Goal: Communication & Community: Answer question/provide support

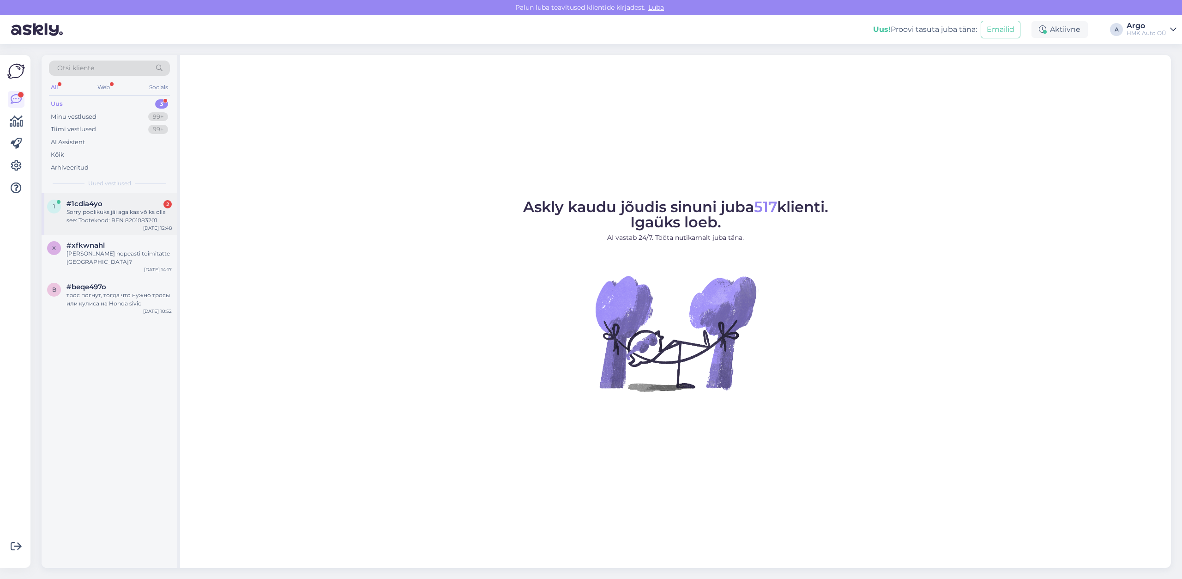
click at [96, 210] on div "Sorry poolikuks jäi aga kas võiks olla see: Tootekood: REN 8201083201" at bounding box center [118, 216] width 105 height 17
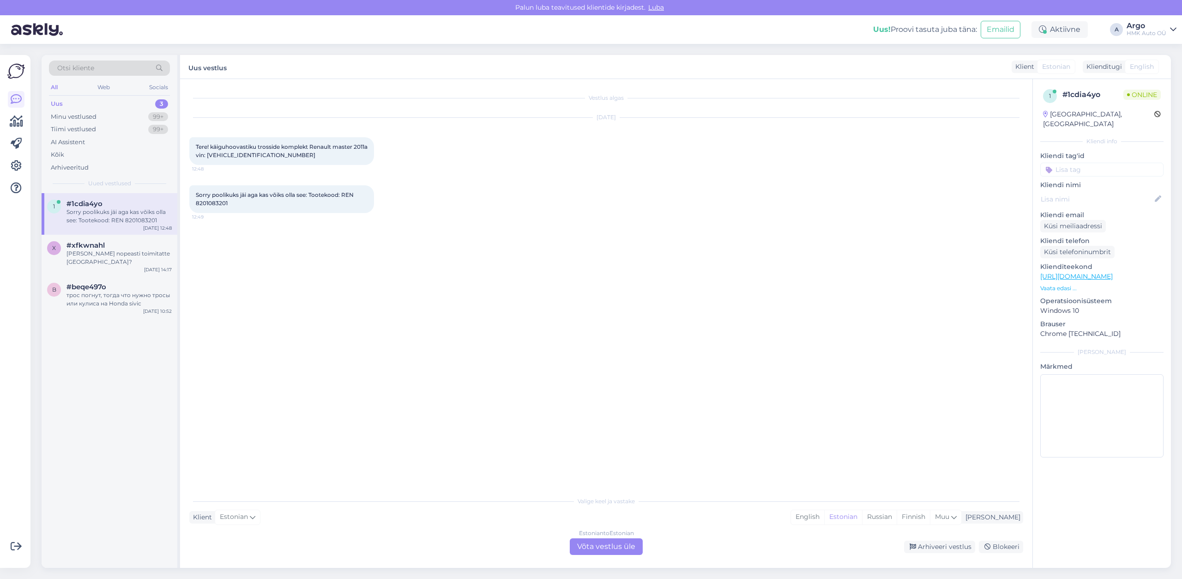
click at [621, 546] on div "Estonian to Estonian Võta vestlus üle" at bounding box center [606, 546] width 73 height 17
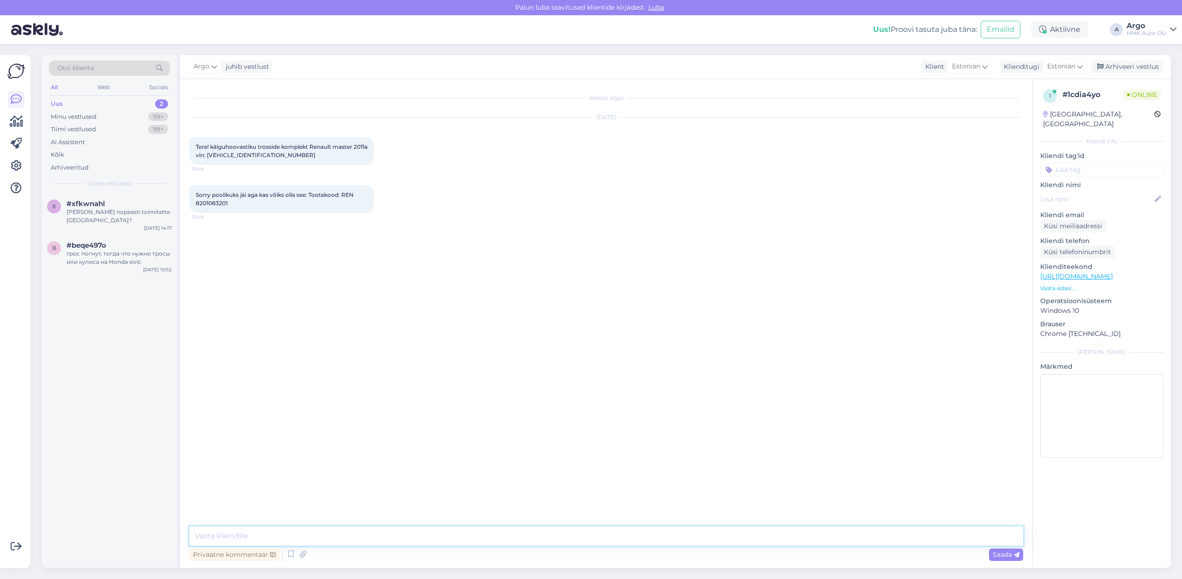
click at [236, 537] on textarea at bounding box center [606, 535] width 834 height 19
type textarea "Tere, vaatan. Kas [PERSON_NAME] - on eelnevalt vahetatud juba koos käigukangiga…"
click at [234, 157] on span "Tere! käiguhoovastiku trosside komplekt Renault master 2011a vin: [VEHICLE_IDEN…" at bounding box center [282, 150] width 173 height 15
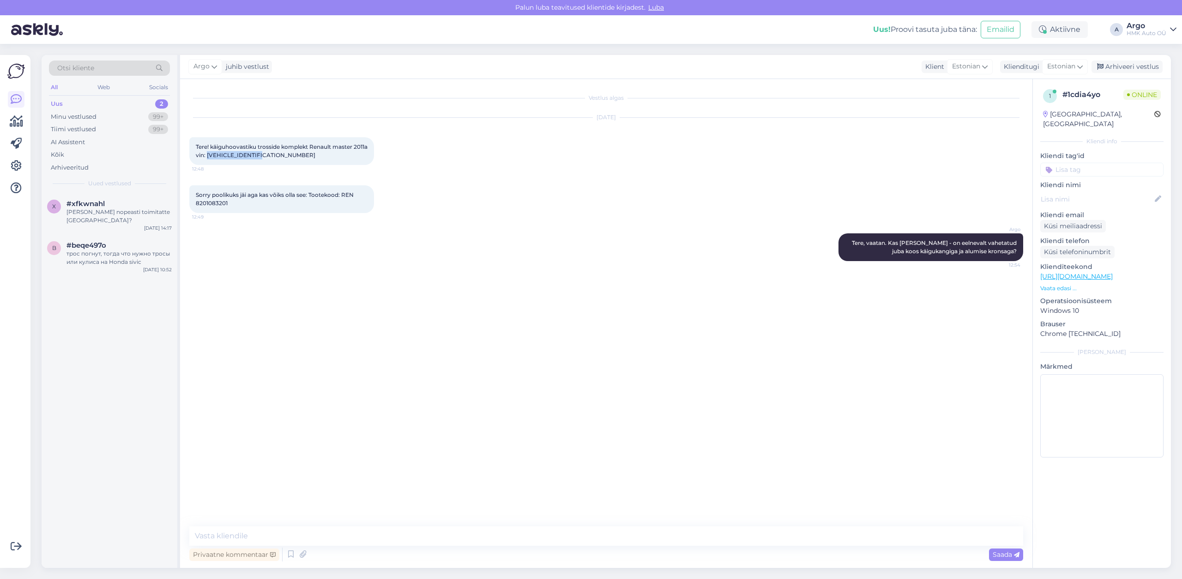
click at [234, 157] on span "Tere! käiguhoovastiku trosside komplekt Renault master 2011a vin: [VEHICLE_IDEN…" at bounding box center [282, 150] width 173 height 15
copy span "[VEHICLE_IDENTIFICATION_NUMBER]"
click at [233, 538] on textarea at bounding box center [606, 535] width 834 height 19
type textarea "m"
click at [202, 206] on span "Sorry poolikuks jäi aga kas võiks olla see: Tootekood: REN 8201083201" at bounding box center [275, 198] width 159 height 15
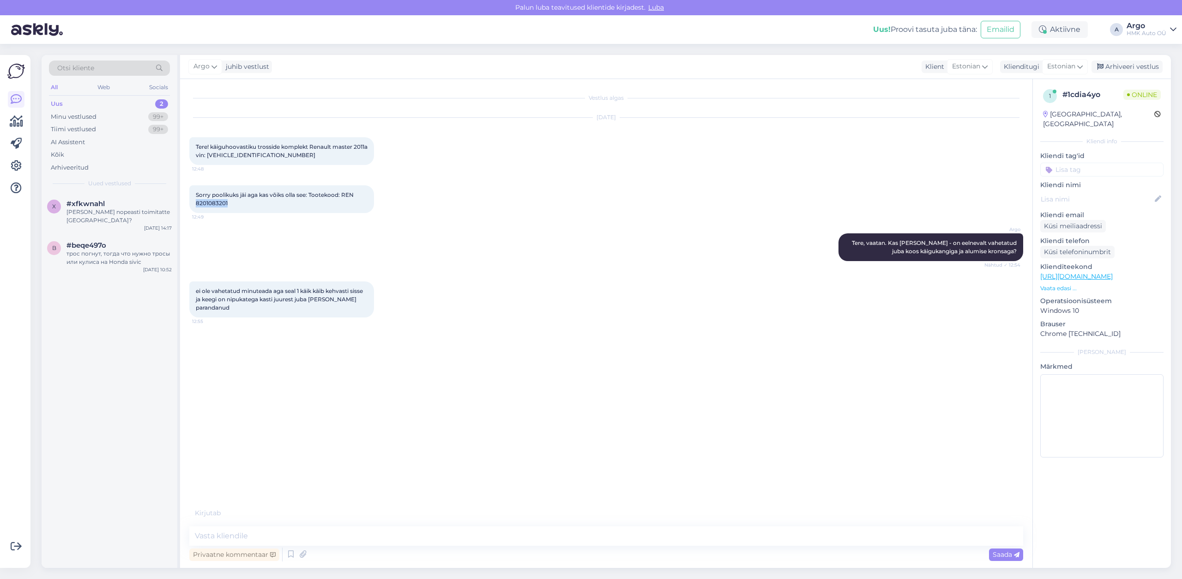
click at [202, 206] on span "Sorry poolikuks jäi aga kas võiks olla see: Tootekood: REN 8201083201" at bounding box center [275, 198] width 159 height 15
copy span "8201083201"
click at [225, 535] on textarea at bounding box center [606, 535] width 834 height 19
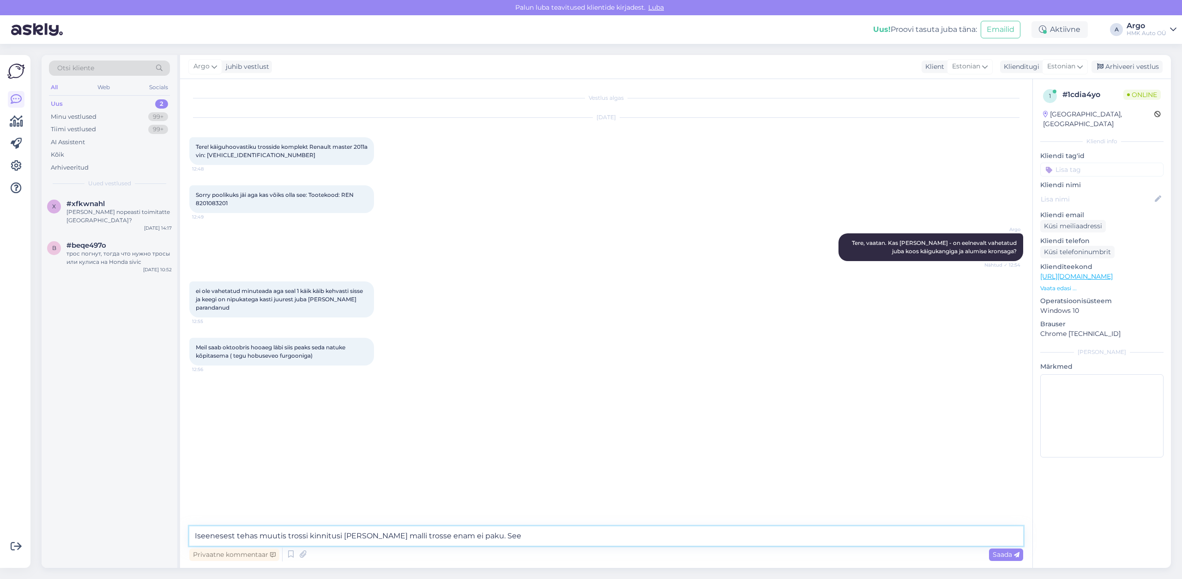
paste textarea "8201083201"
type textarea "Iseenesest tehas muutis trossi kinnitusi [PERSON_NAME] malli trosse enam ei pak…"
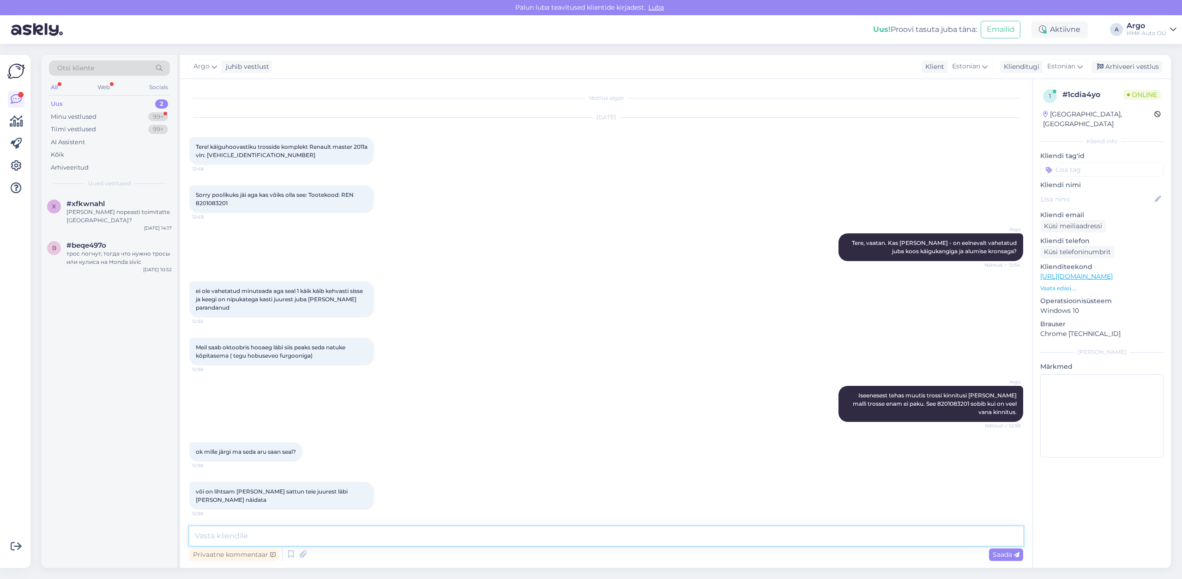
scroll to position [2, 0]
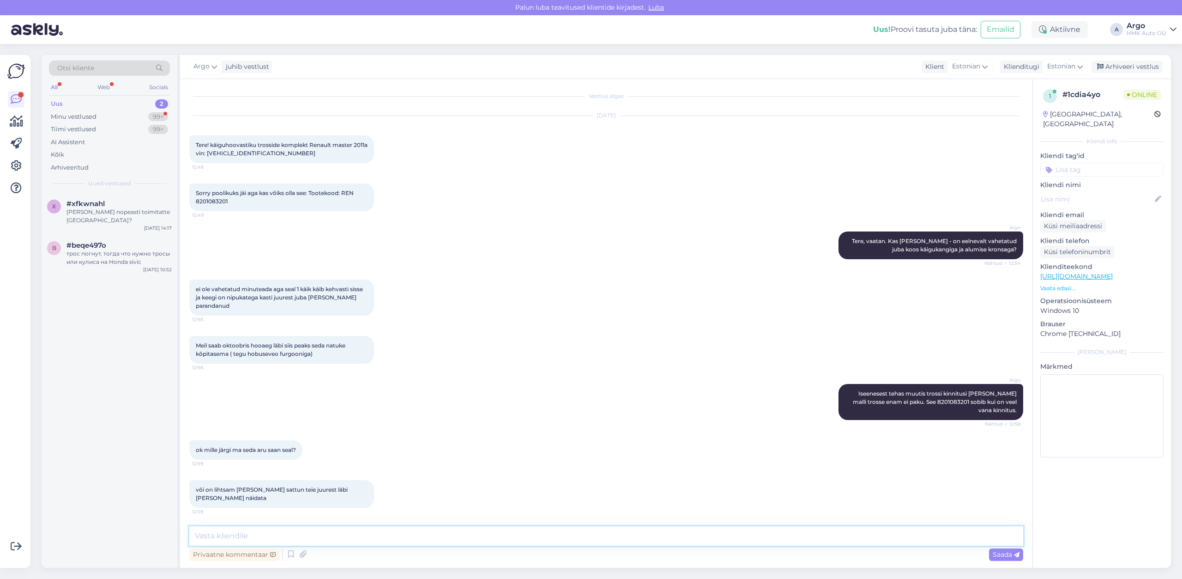
click at [225, 540] on textarea at bounding box center [606, 535] width 834 height 19
click at [205, 199] on span "Sorry poolikuks jäi aga kas võiks olla see: Tootekood: REN 8201083201" at bounding box center [275, 196] width 159 height 15
copy span "8201083201"
click at [230, 538] on textarea at bounding box center [606, 535] width 834 height 19
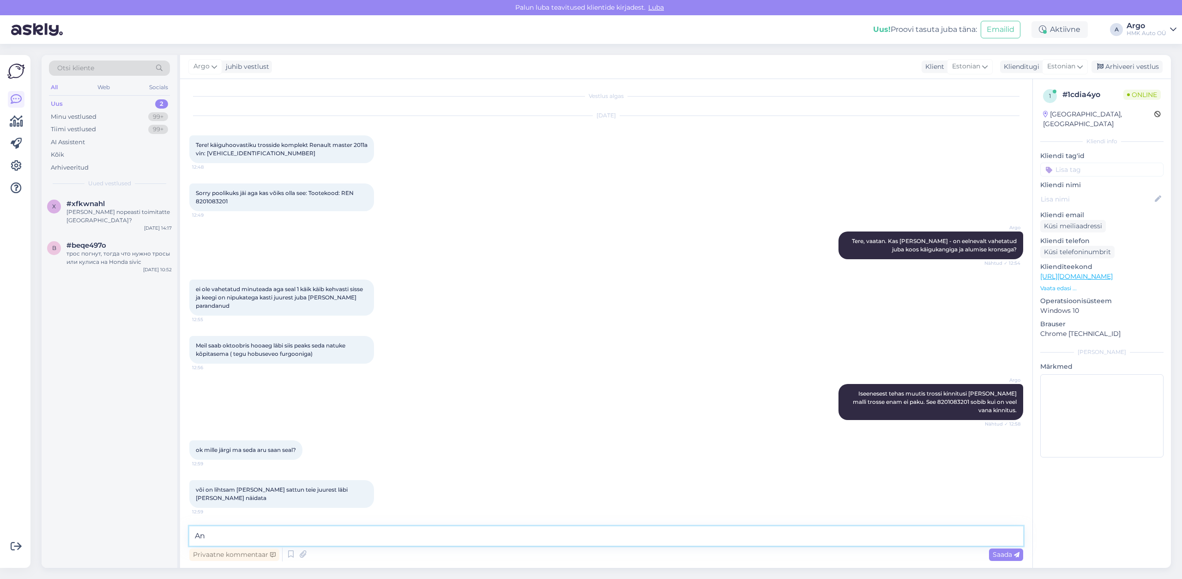
type textarea "A"
paste textarea "[URL][DOMAIN_NAME]"
click at [265, 525] on textarea "Kataloogi järgi vaja [URL][DOMAIN_NAME]" at bounding box center [606, 530] width 834 height 30
click at [264, 491] on textarea "Kataloogi järgi vaja: [URL][DOMAIN_NAME] ja" at bounding box center [606, 512] width 834 height 65
click at [209, 523] on textarea "Kataloogi järgi vaja vahetada koos: [URL][DOMAIN_NAME] ja" at bounding box center [606, 512] width 834 height 65
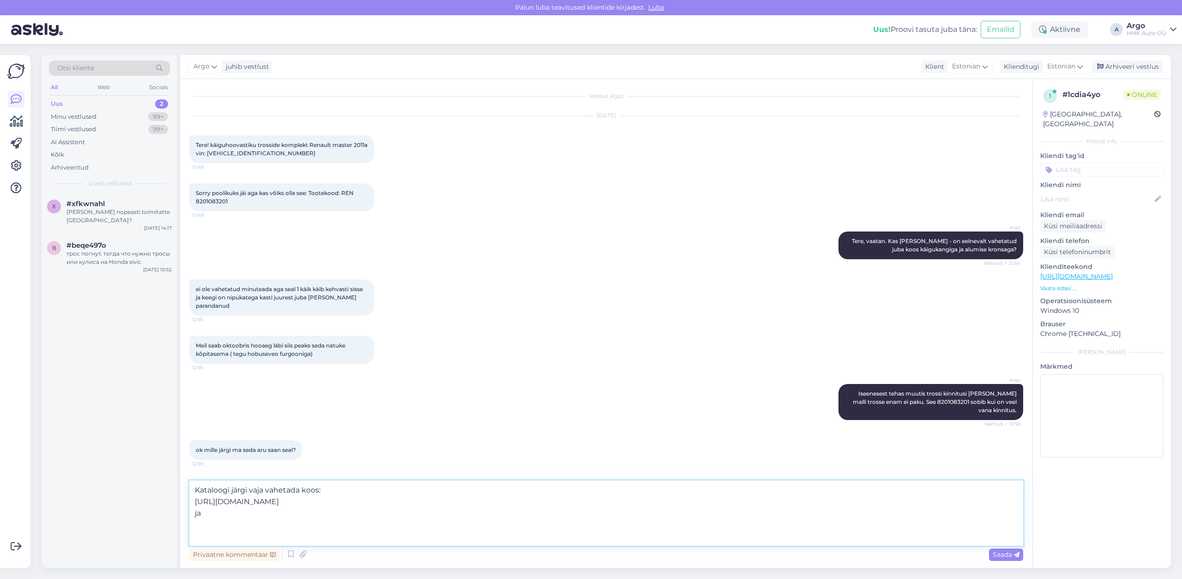
paste textarea "[URL][DOMAIN_NAME]"
type textarea "Kataloogi järgi vaja vahetada koos: [URL][DOMAIN_NAME] ja [URL][DOMAIN_NAME]"
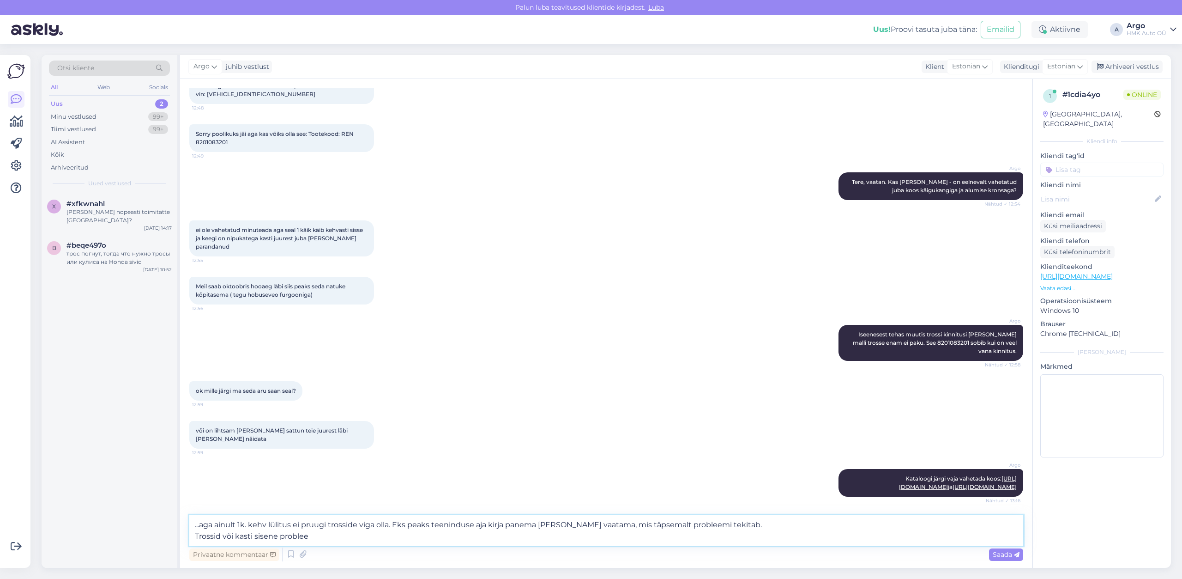
type textarea "...aga ainult 1k. kehv lülitus ei pruugi trosside viga olla. Eks peaks teenindu…"
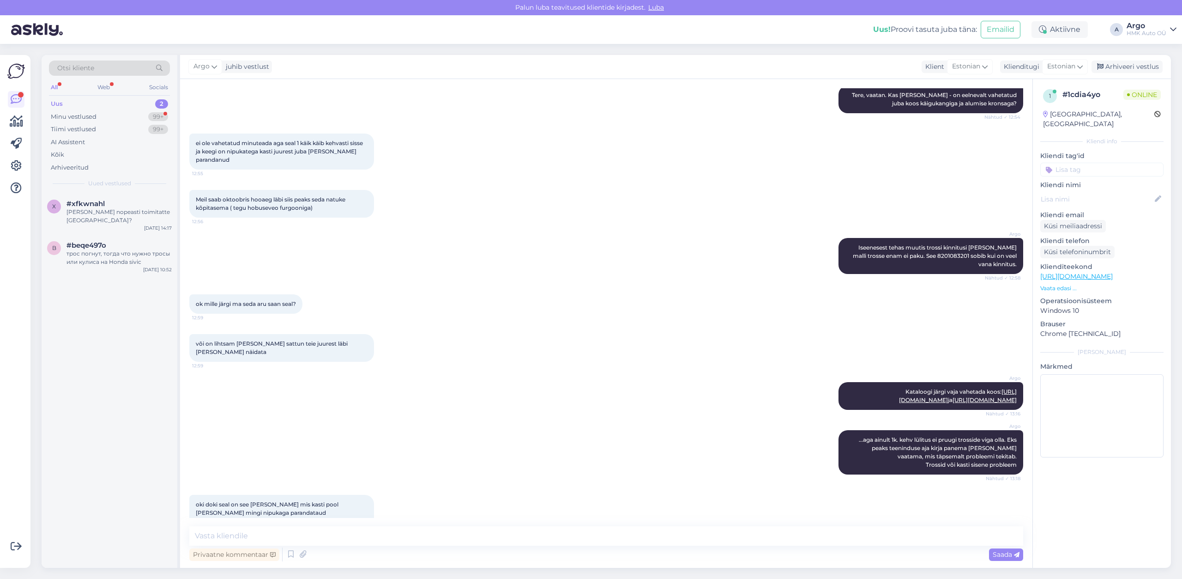
scroll to position [212, 0]
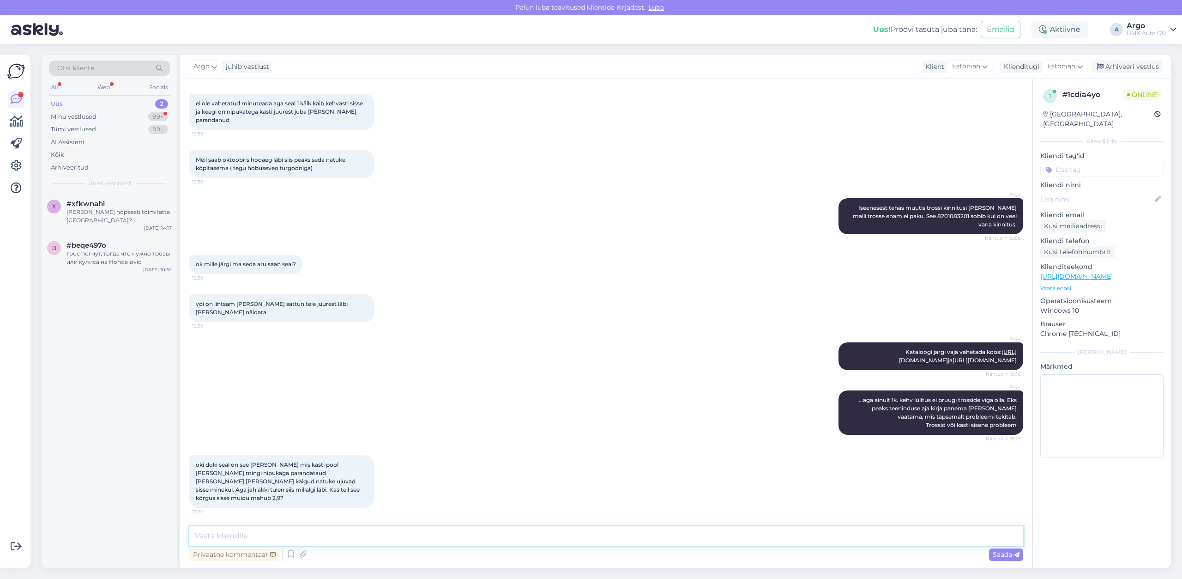
click at [241, 539] on textarea at bounding box center [606, 535] width 834 height 19
type textarea "ikka"
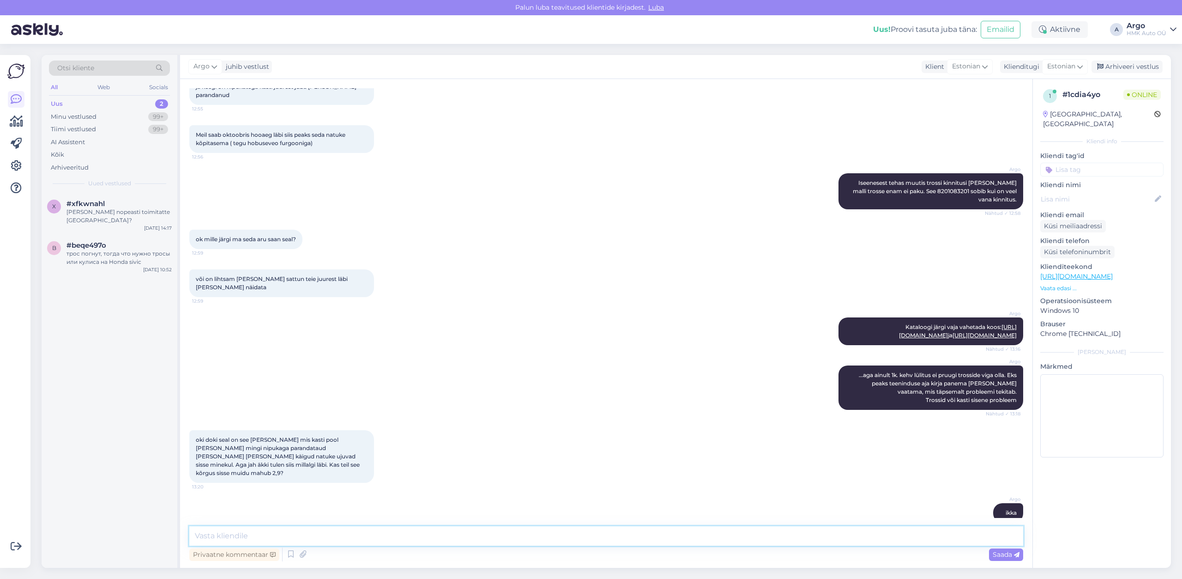
scroll to position [252, 0]
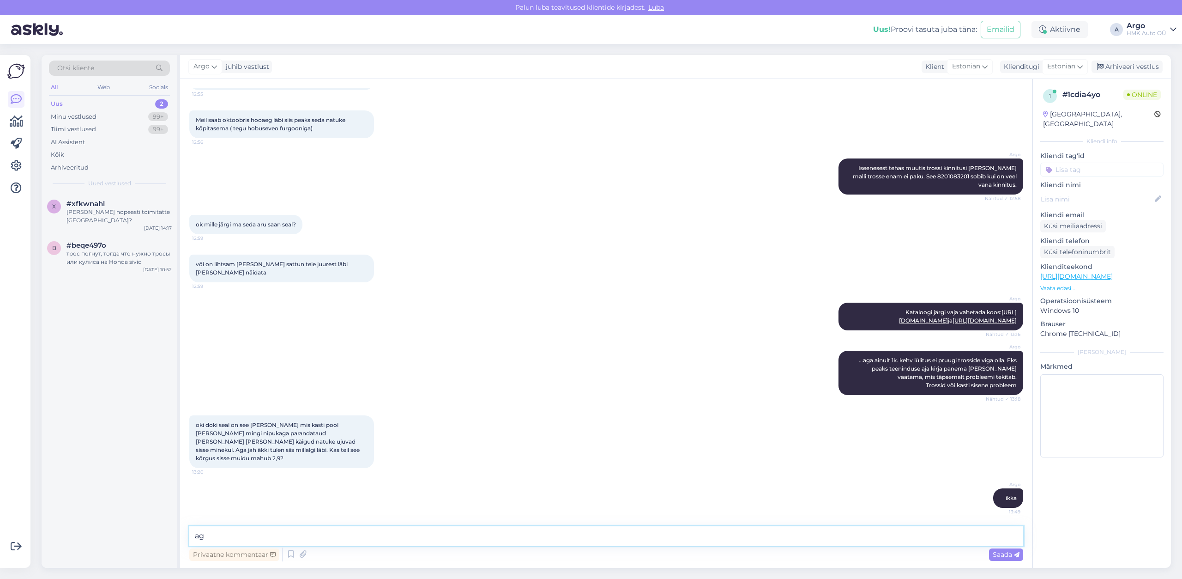
type textarea "a"
type textarea "aga ette teatamata ei pruugi tõstuk vaba olla. Vahetuseks peaks aja ikkagi ette…"
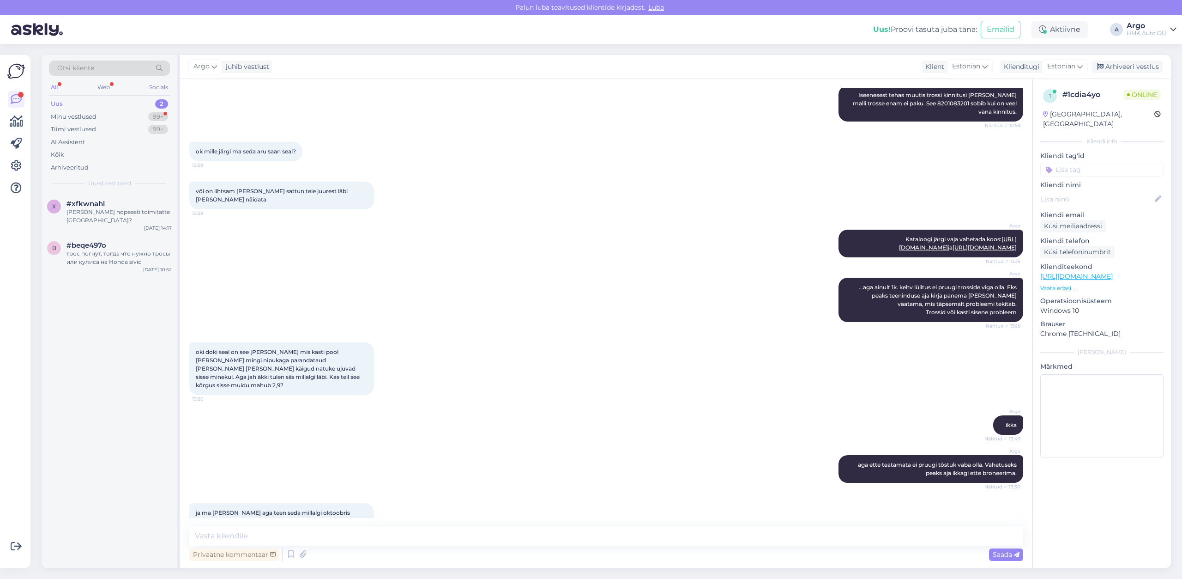
scroll to position [356, 0]
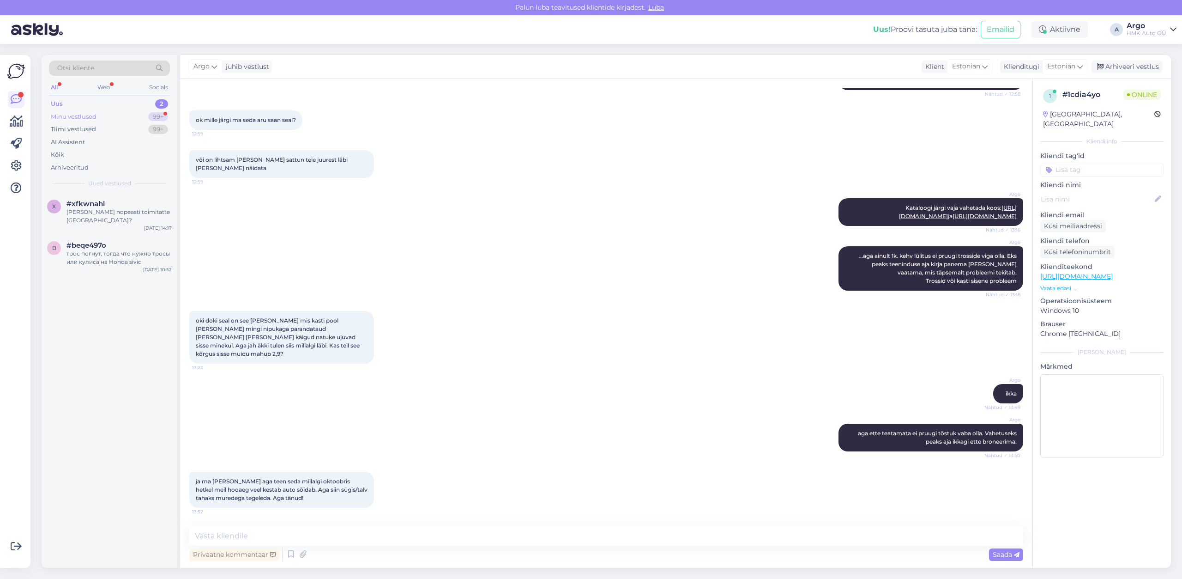
click at [82, 116] on div "Minu vestlused" at bounding box center [74, 116] width 46 height 9
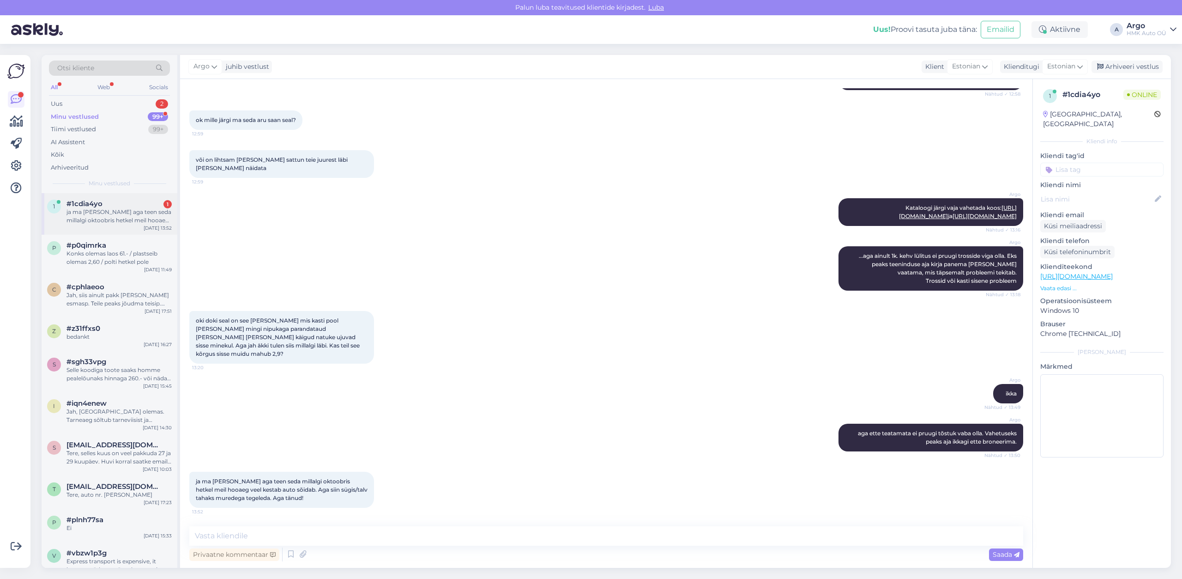
click at [104, 211] on div "ja ma [PERSON_NAME] aga teen seda millalgi oktoobris hetkel meil hooaeg veel ke…" at bounding box center [118, 216] width 105 height 17
click at [419, 423] on div "Argo aga ette teatamata ei pruugi tõstuk vaba olla. Vahetuseks peaks aja ikkagi…" at bounding box center [606, 437] width 834 height 48
click at [82, 104] on div "Uus 2" at bounding box center [109, 103] width 121 height 13
